Goal: Go to known website: Access a specific website the user already knows

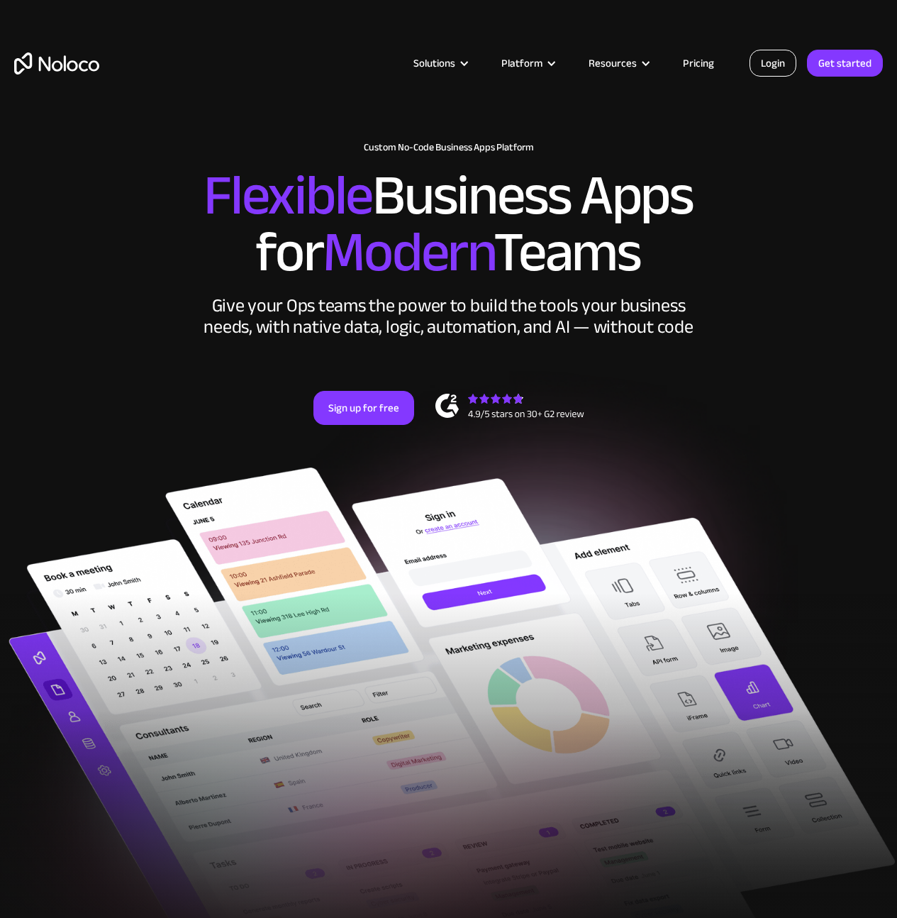
click at [771, 65] on link "Login" at bounding box center [773, 63] width 47 height 27
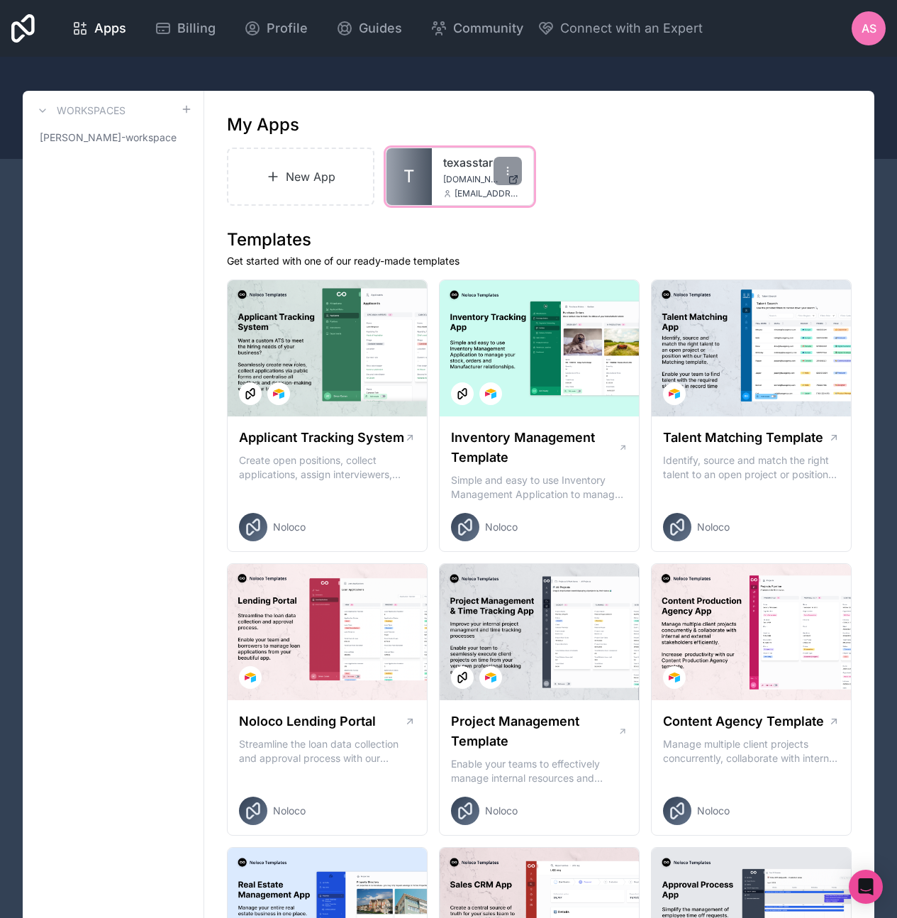
click at [460, 165] on link "texasstar" at bounding box center [482, 162] width 78 height 17
